Goal: Transaction & Acquisition: Purchase product/service

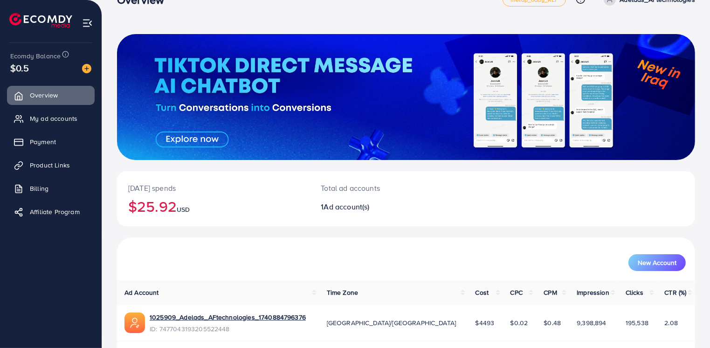
scroll to position [56, 0]
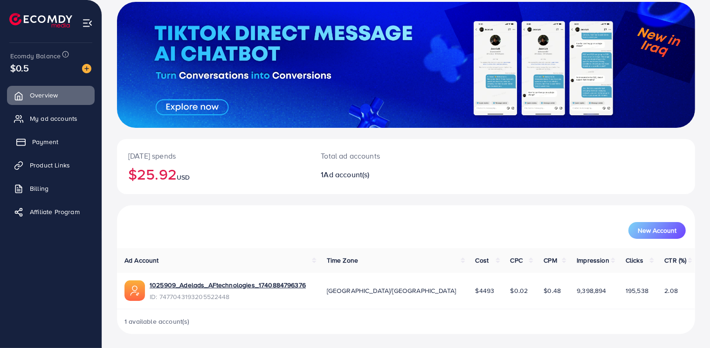
click at [21, 148] on link "Payment" at bounding box center [51, 141] width 88 height 19
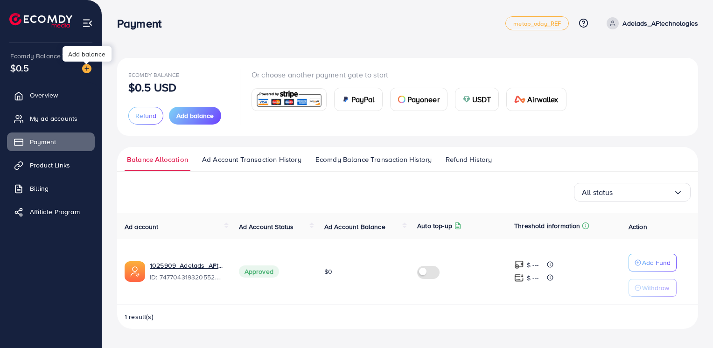
click at [84, 68] on img at bounding box center [86, 68] width 9 height 9
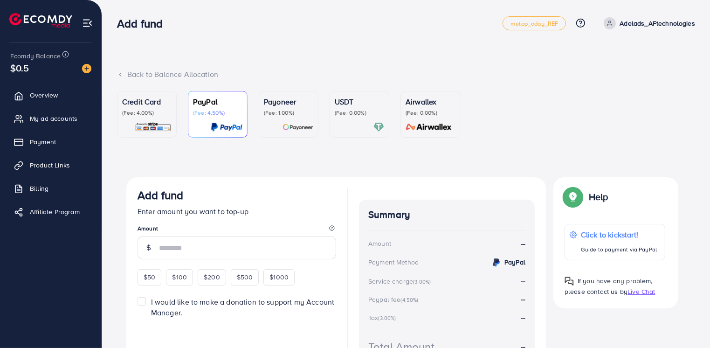
click at [145, 120] on div "Credit Card (Fee: 4.00%)" at bounding box center [146, 114] width 49 height 36
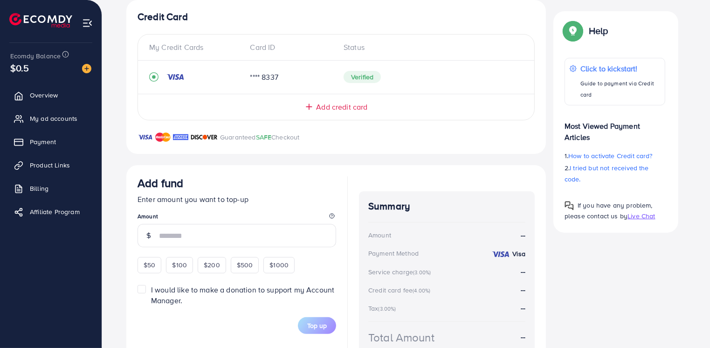
scroll to position [187, 0]
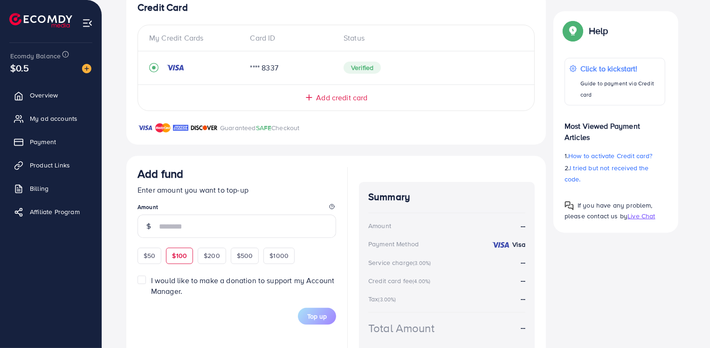
click at [174, 258] on span "$100" at bounding box center [179, 255] width 15 height 9
type input "***"
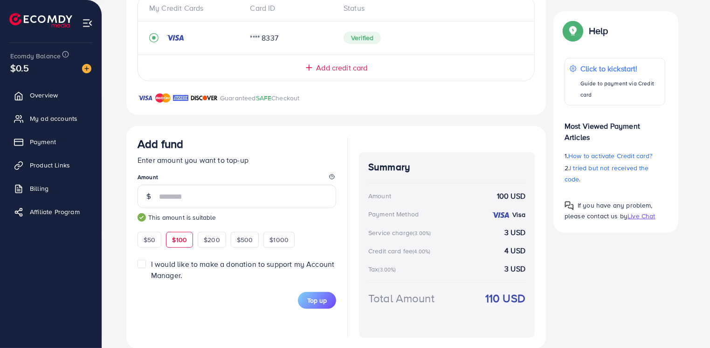
scroll to position [231, 0]
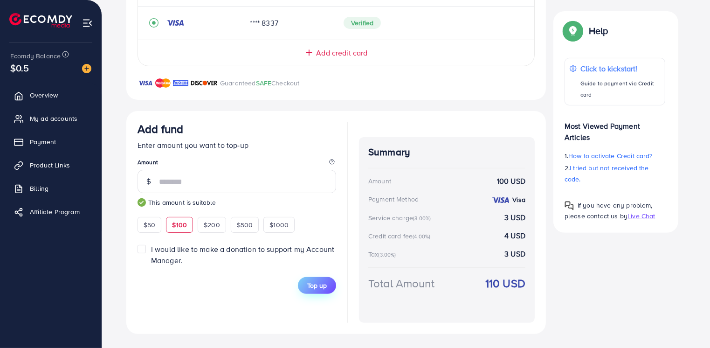
click at [313, 288] on span "Top up" at bounding box center [317, 285] width 20 height 9
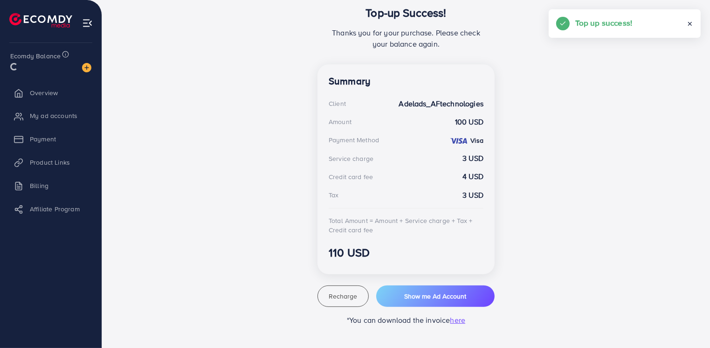
scroll to position [207, 0]
